Goal: Task Accomplishment & Management: Manage account settings

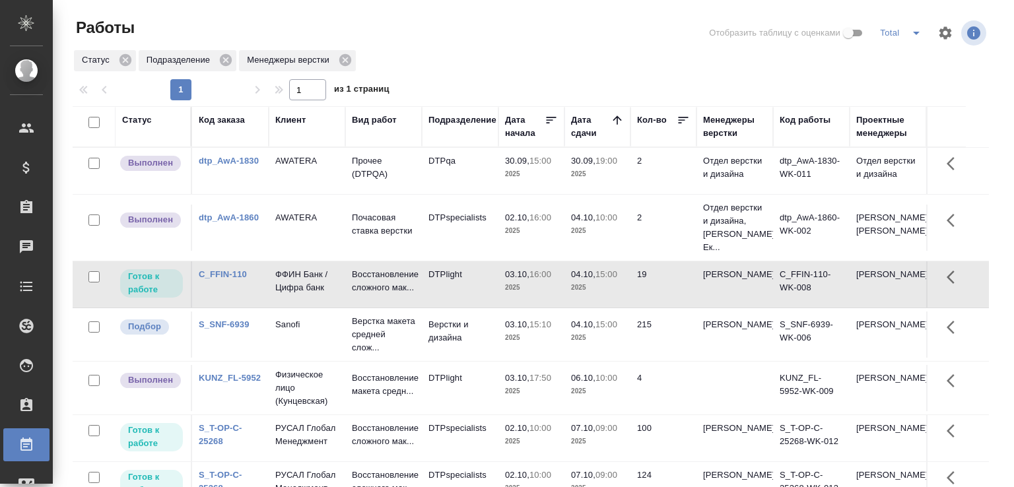
scroll to position [102, 0]
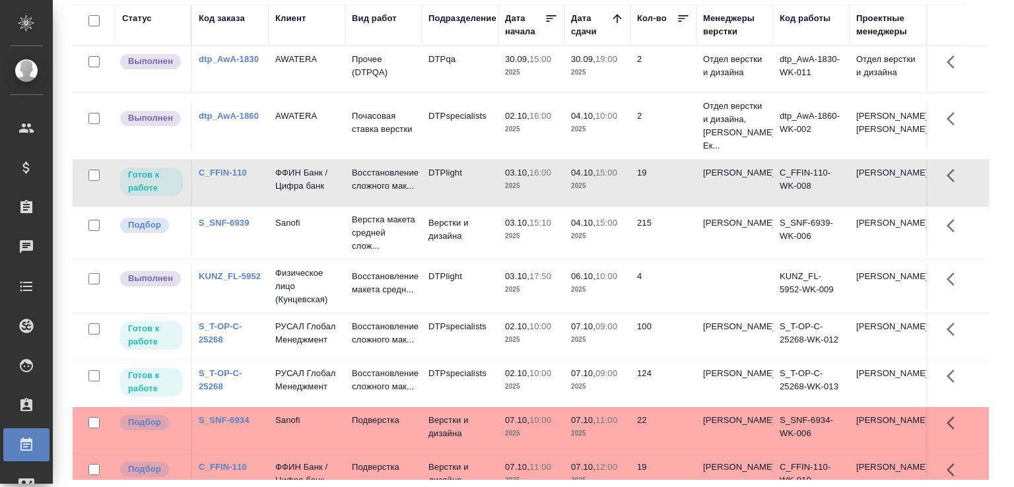
click at [344, 252] on td "Sanofi" at bounding box center [307, 233] width 77 height 46
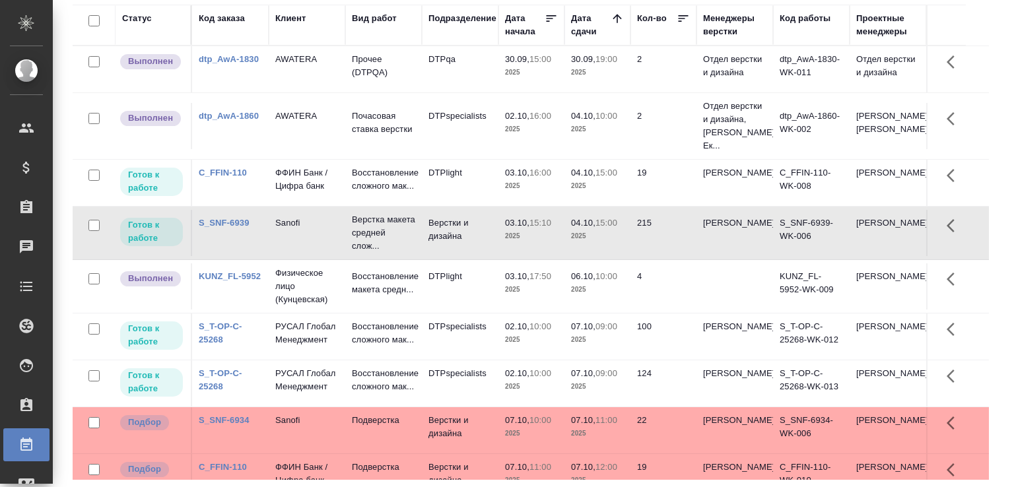
click at [440, 256] on td "Верстки и дизайна" at bounding box center [460, 233] width 77 height 46
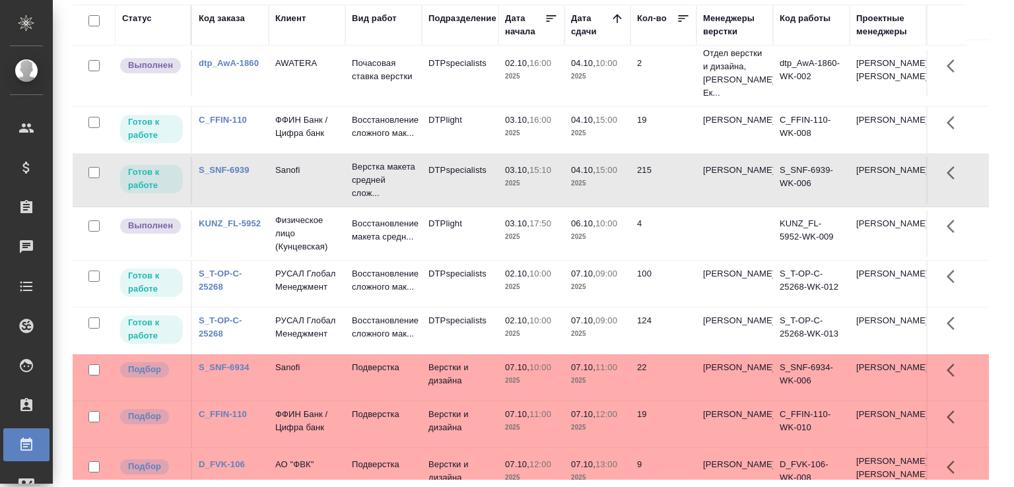
scroll to position [0, 0]
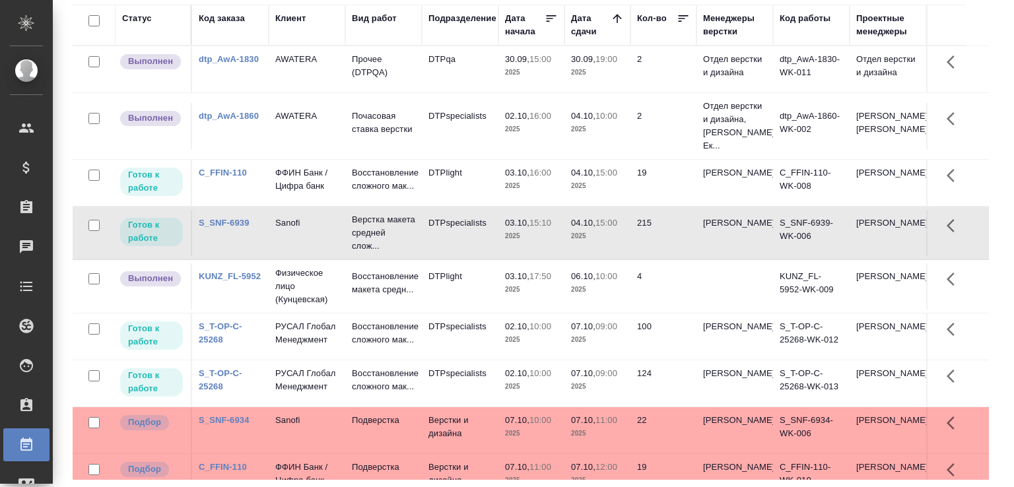
click at [997, 157] on div "Работы Отобразить таблицу с оценками Total Статус Подразделение Менеджеры верст…" at bounding box center [536, 192] width 942 height 589
click at [991, 249] on div "Работы Отобразить таблицу с оценками Total Статус Подразделение Менеджеры верст…" at bounding box center [536, 192] width 942 height 589
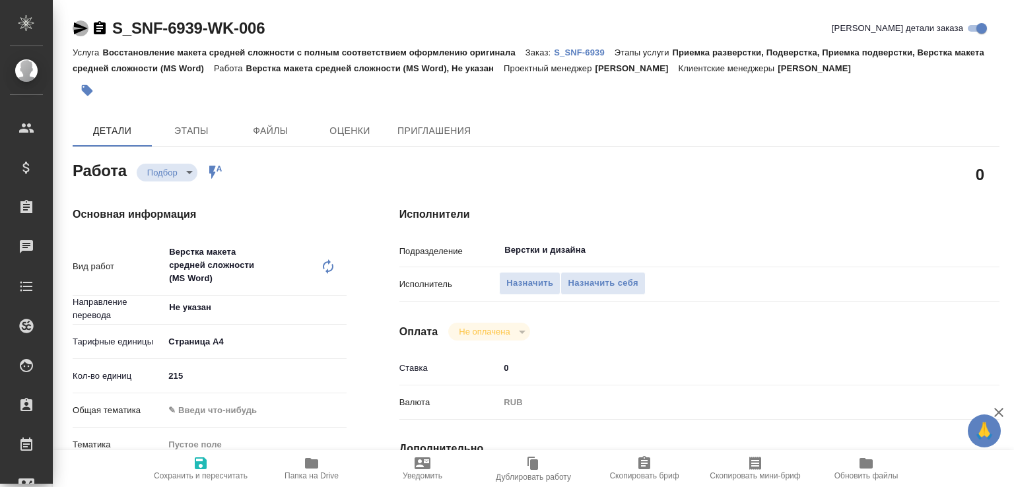
click at [73, 27] on icon "button" at bounding box center [81, 28] width 16 height 16
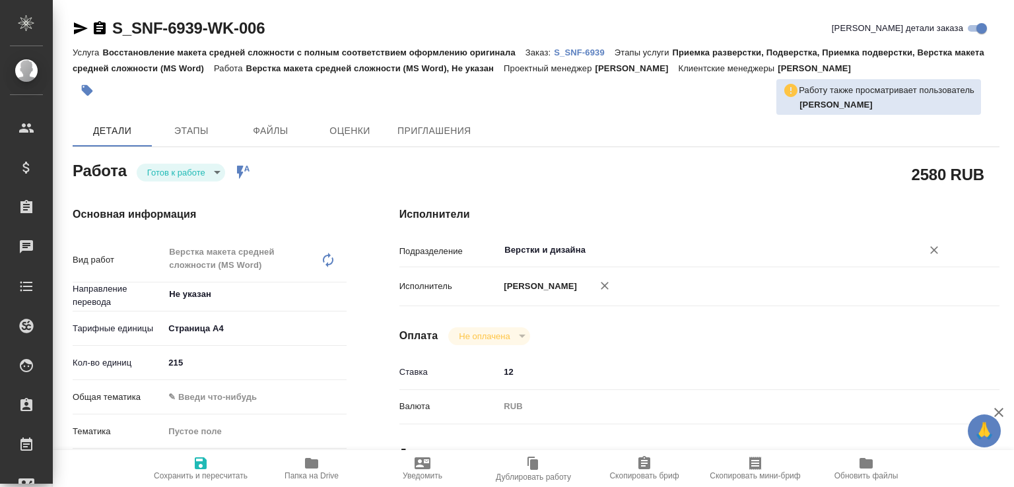
click at [545, 245] on input "Верстки и дизайна" at bounding box center [702, 250] width 398 height 16
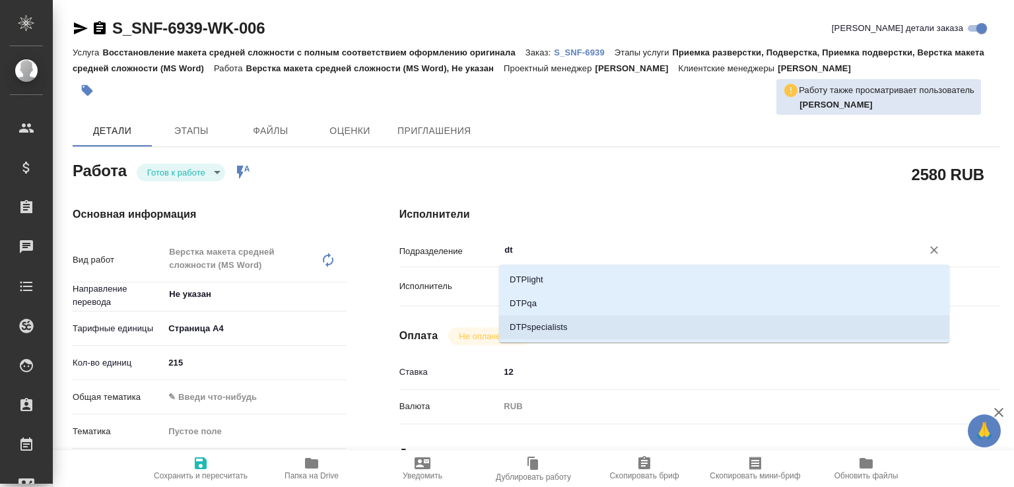
click at [535, 324] on li "DTPspecialists" at bounding box center [724, 328] width 450 height 24
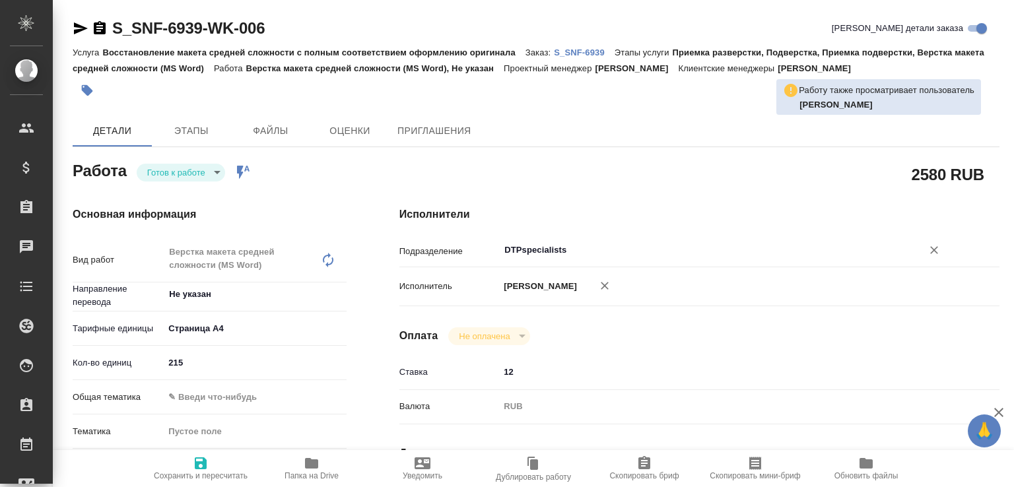
type input "DTPspecialists"
click at [219, 463] on span "Сохранить и пересчитать" at bounding box center [200, 468] width 95 height 25
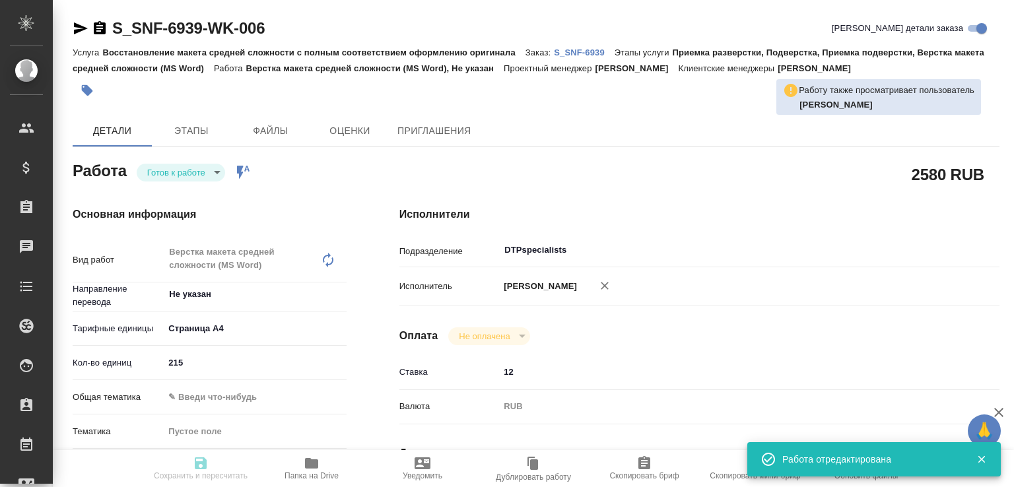
type input "readyForWork"
type input "Не указан"
type input "5f036ec4e16dec2d6b59c8ff"
type input "215"
type input "[DATE] 15:10"
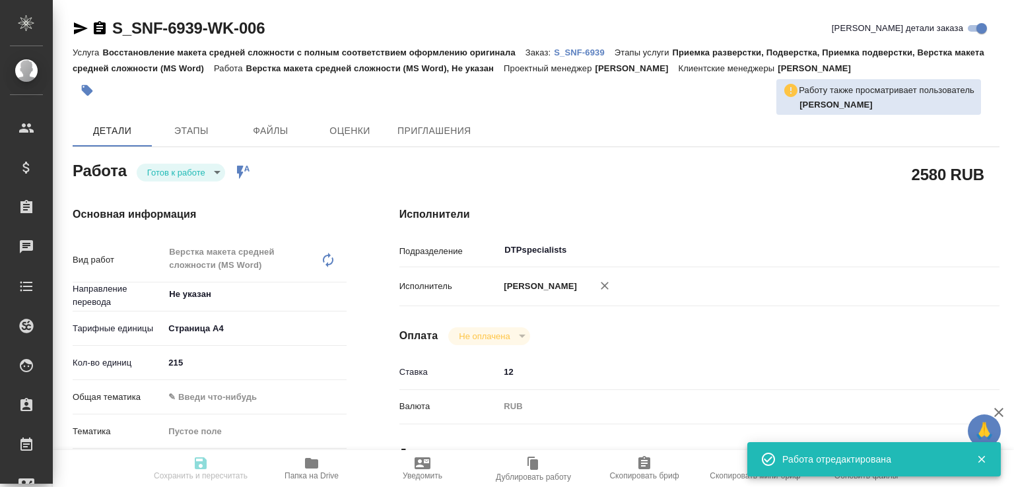
type input "[DATE] 15:00"
type input "DTPspecialists"
type input "notPayed"
type input "12"
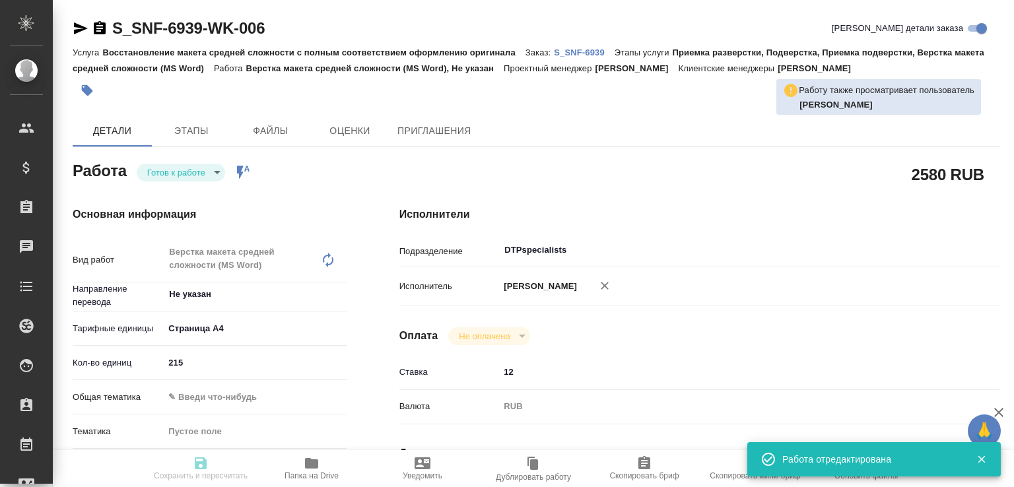
type input "RUB"
type input "[PERSON_NAME]"
type input "S_SNF-6939"
type input "Восстановление макета средней сложности с полным соответствием оформлению ориги…"
type input "Приемка разверстки, Подверстка, Приемка подверстки, Верстка макета средней слож…"
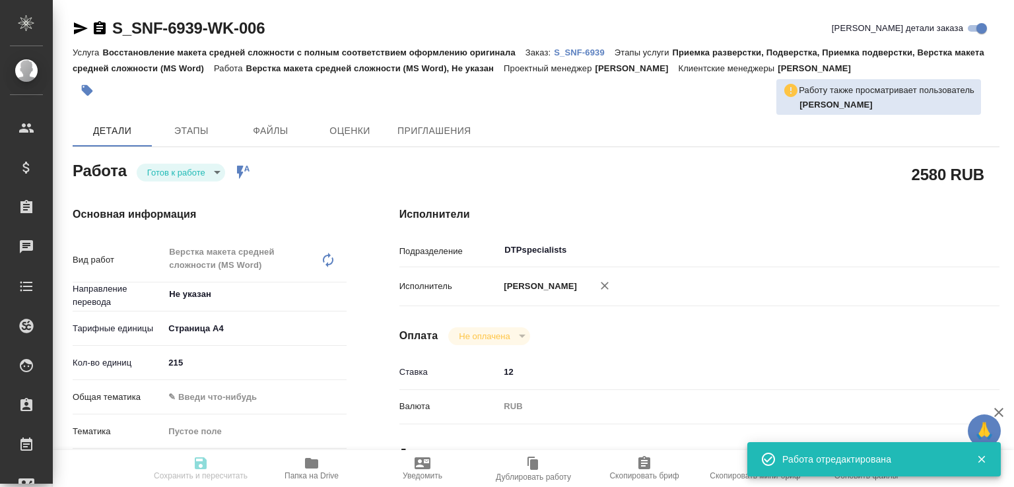
type input "[PERSON_NAME]"
type input "/Clients/Sanofi/Orders/S_SNF-6939"
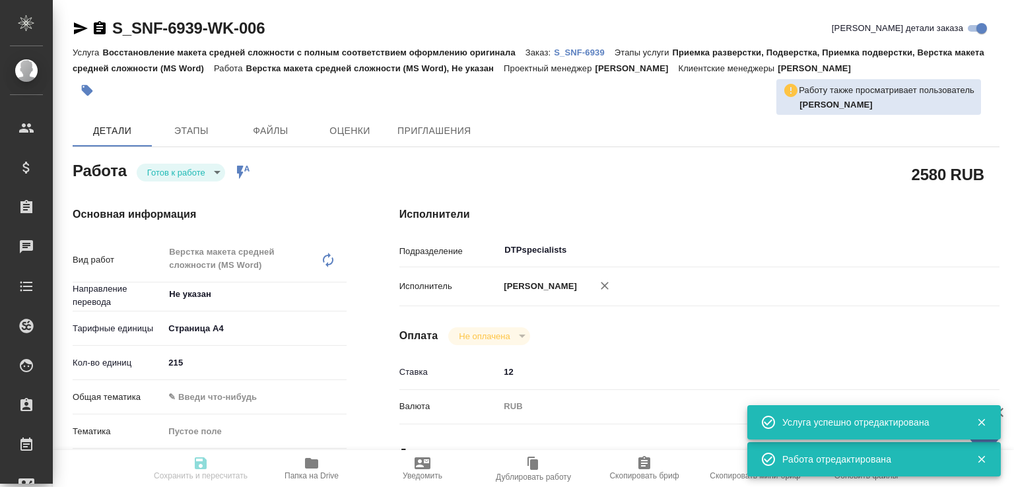
type input "readyForWork"
type input "Не указан"
type input "5f036ec4e16dec2d6b59c8ff"
type input "215"
type input "[DATE] 15:10"
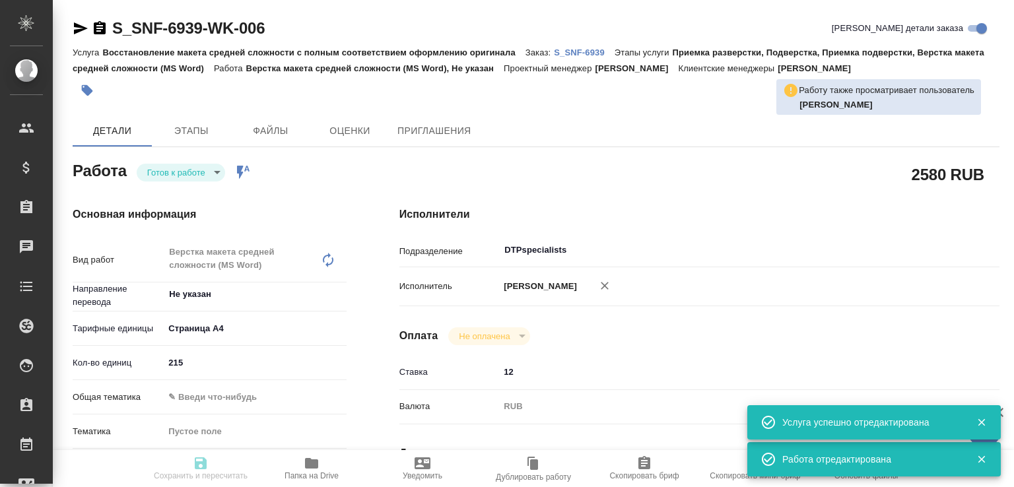
type input "[DATE] 15:00"
type input "DTPspecialists"
type input "notPayed"
type input "12"
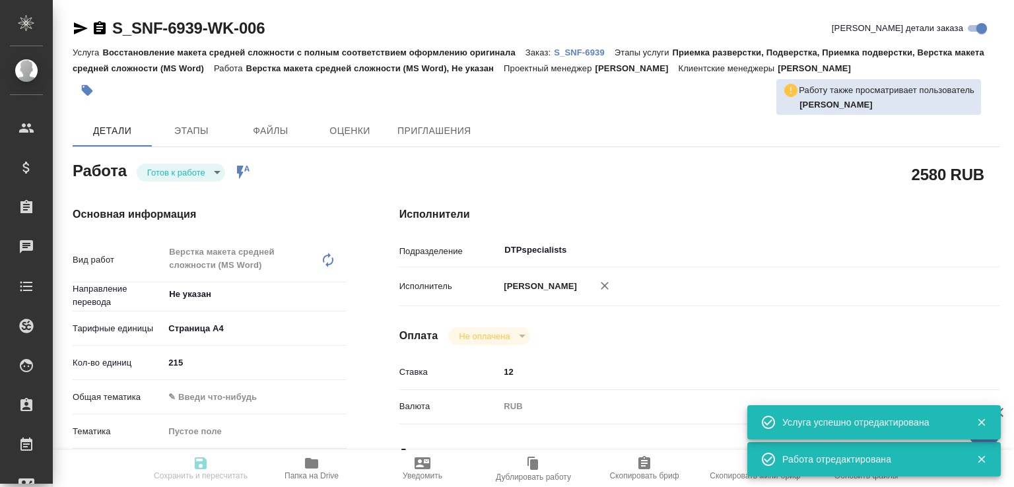
type input "RUB"
type input "[PERSON_NAME]"
type input "S_SNF-6939"
type input "Восстановление макета средней сложности с полным соответствием оформлению ориги…"
type input "Приемка разверстки, Подверстка, Приемка подверстки, Верстка макета средней слож…"
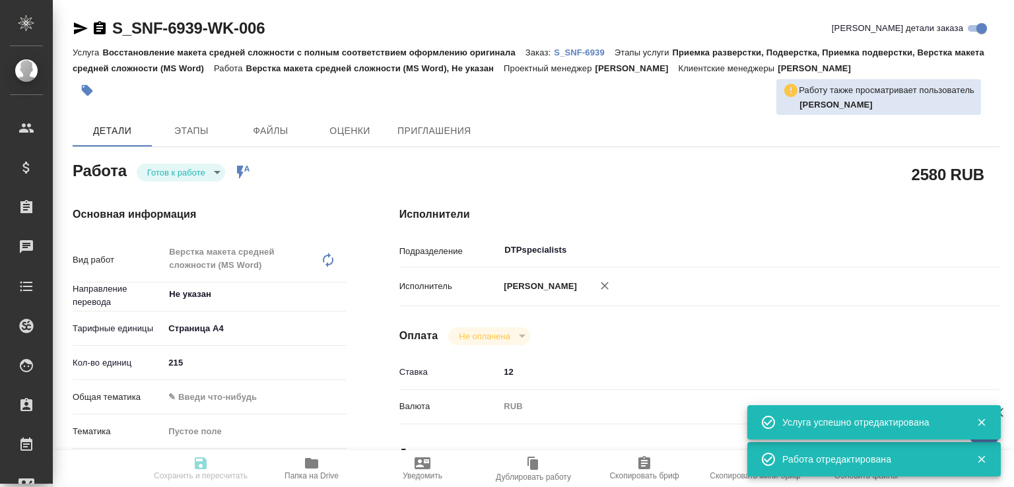
type input "[PERSON_NAME]"
type input "/Clients/Sanofi/Orders/S_SNF-6939"
